Goal: Task Accomplishment & Management: Complete application form

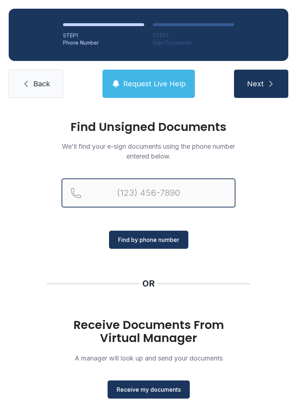
click at [152, 192] on input "Reservation phone number" at bounding box center [149, 192] width 174 height 29
type input "(530) 2"
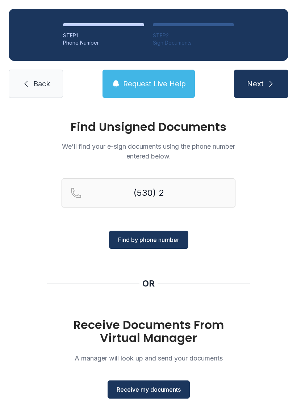
click at [142, 390] on span "Receive my documents" at bounding box center [149, 389] width 64 height 9
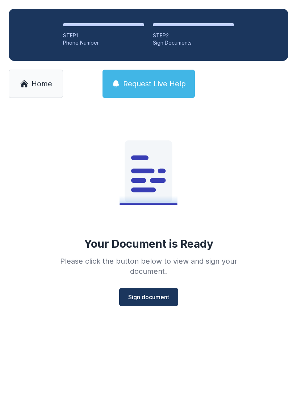
click at [148, 303] on button "Sign document" at bounding box center [148, 297] width 59 height 18
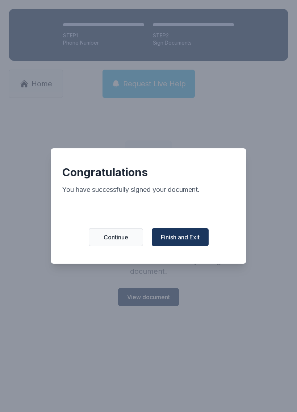
click at [197, 240] on span "Finish and Exit" at bounding box center [180, 237] width 39 height 9
